Goal: Check status

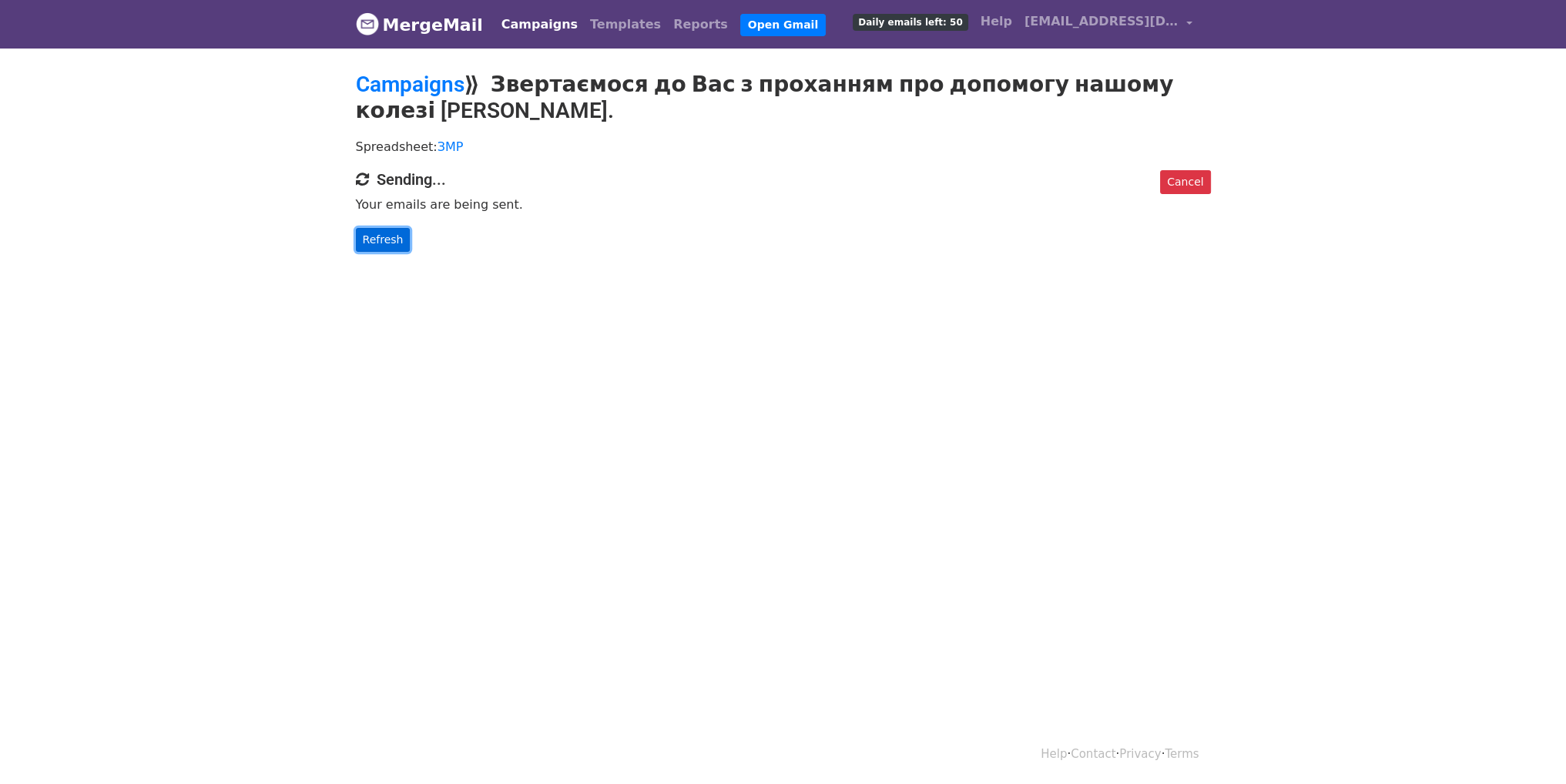
click at [382, 242] on link "Refresh" at bounding box center [382, 239] width 55 height 24
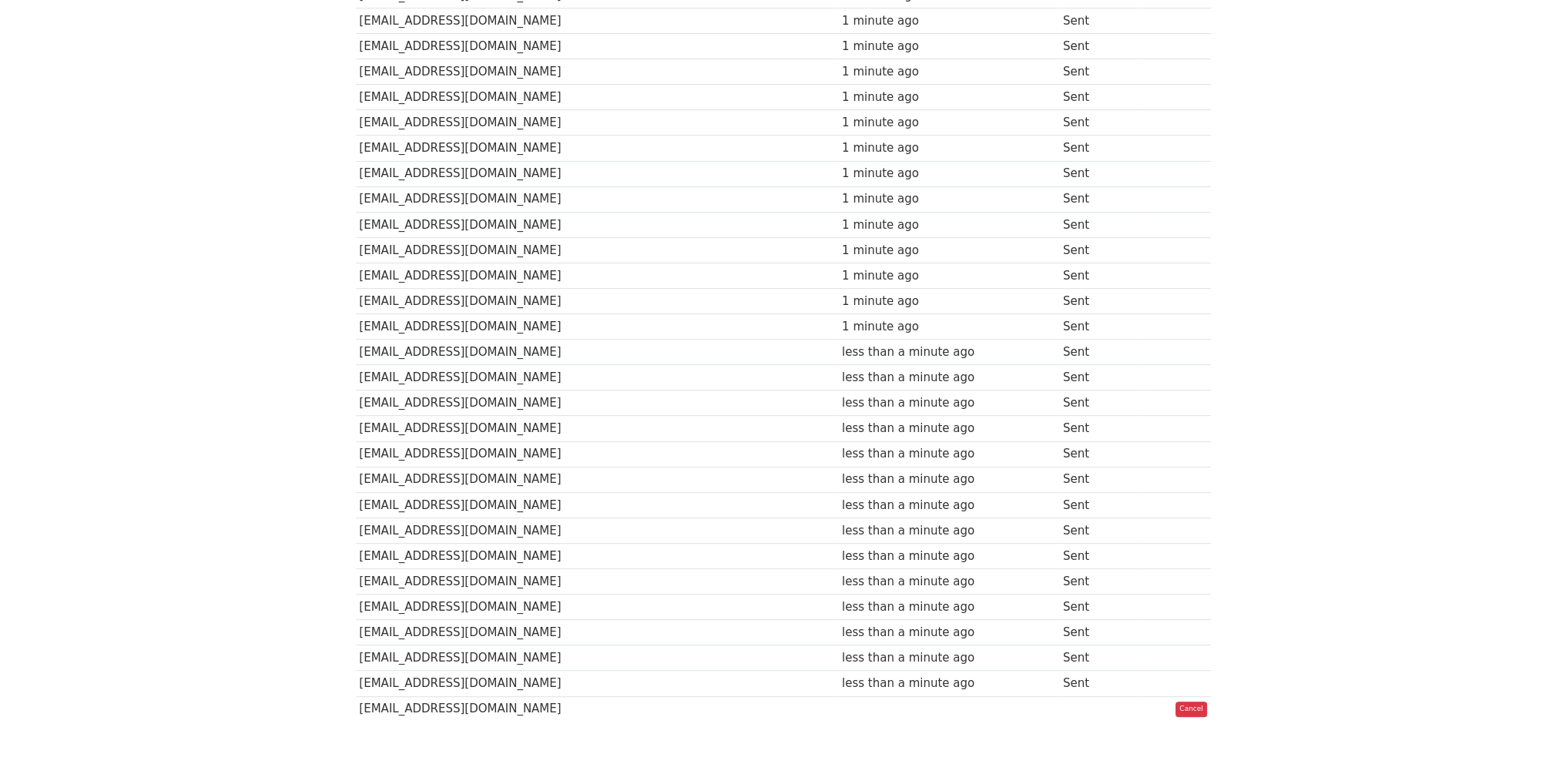
scroll to position [770, 0]
